Goal: Find contact information: Find contact information

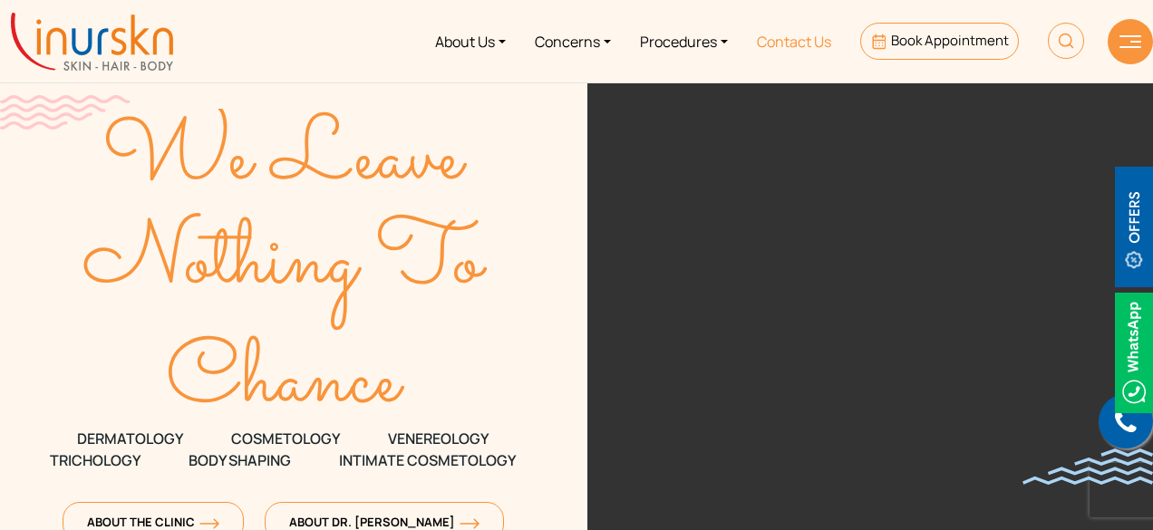
click at [800, 43] on link "Contact Us" at bounding box center [793, 41] width 103 height 68
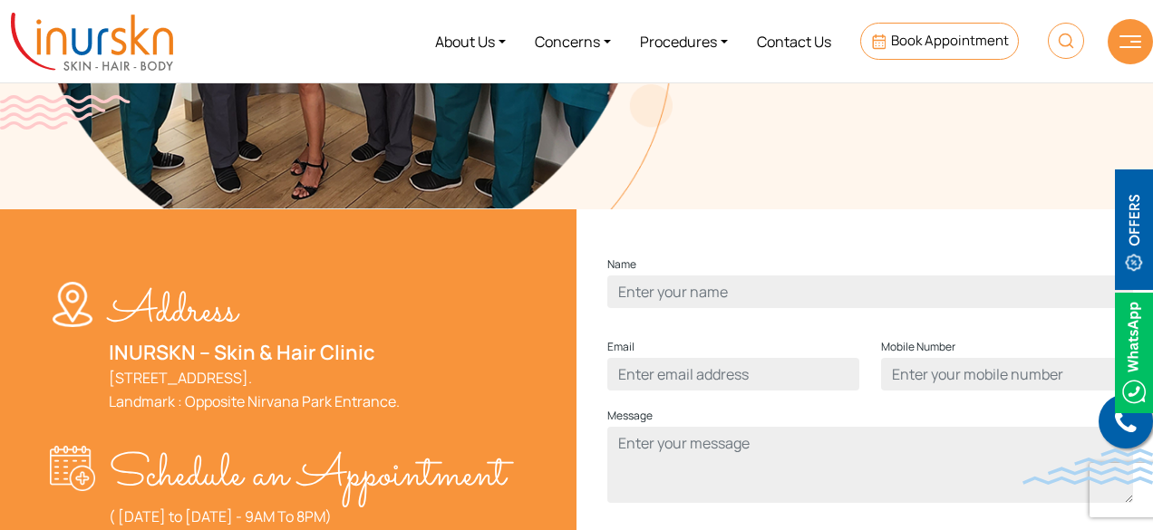
scroll to position [179, 0]
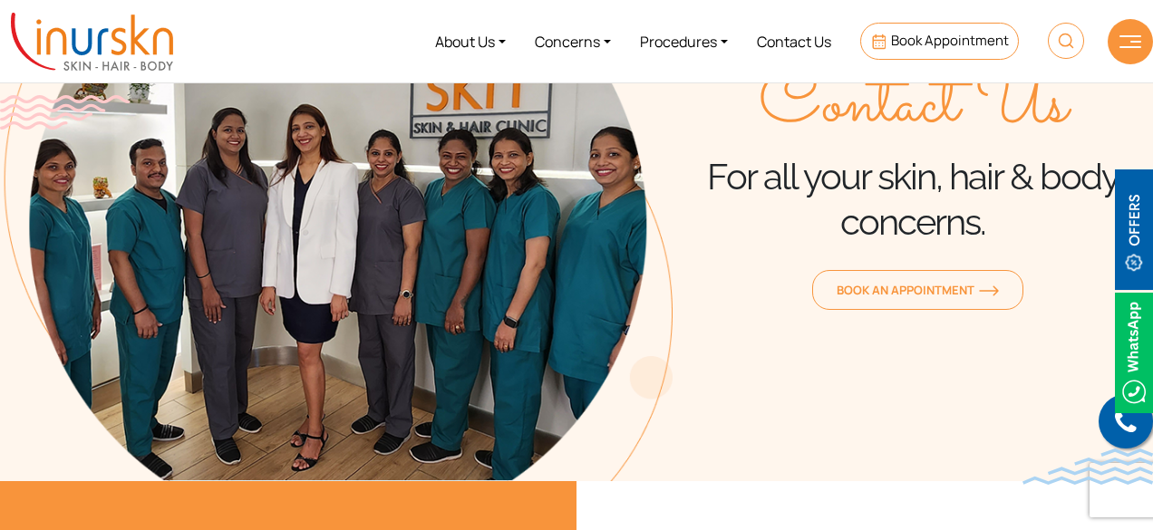
click at [1137, 361] on img at bounding box center [1134, 353] width 38 height 121
